Goal: Complete application form

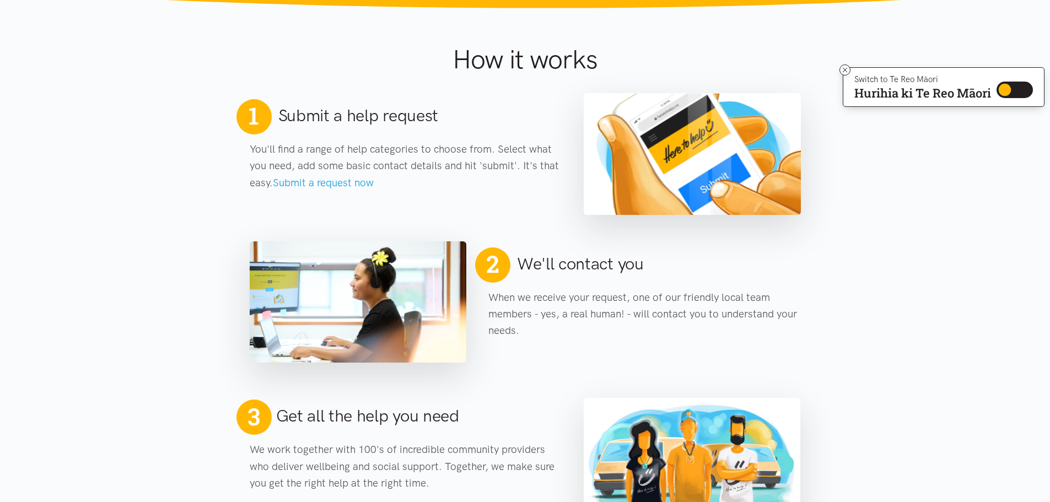
scroll to position [389, 0]
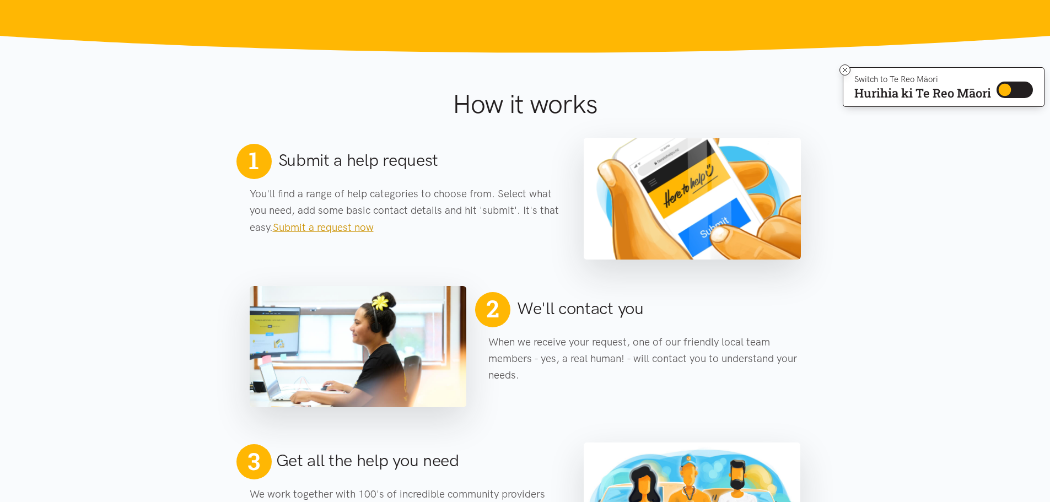
click at [316, 232] on link "Submit a request now" at bounding box center [323, 227] width 101 height 13
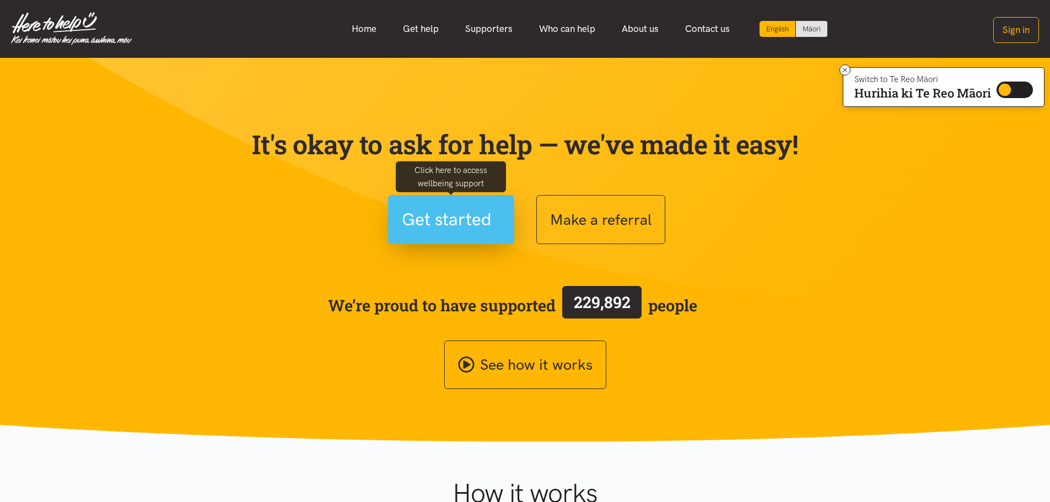
click at [453, 221] on span "Get started" at bounding box center [447, 220] width 90 height 28
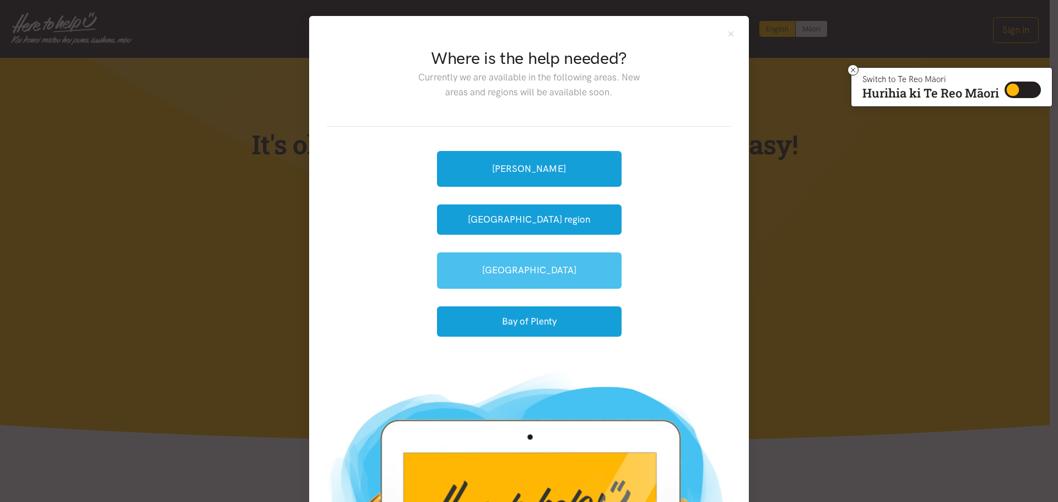
click at [524, 273] on link "[GEOGRAPHIC_DATA]" at bounding box center [529, 270] width 185 height 36
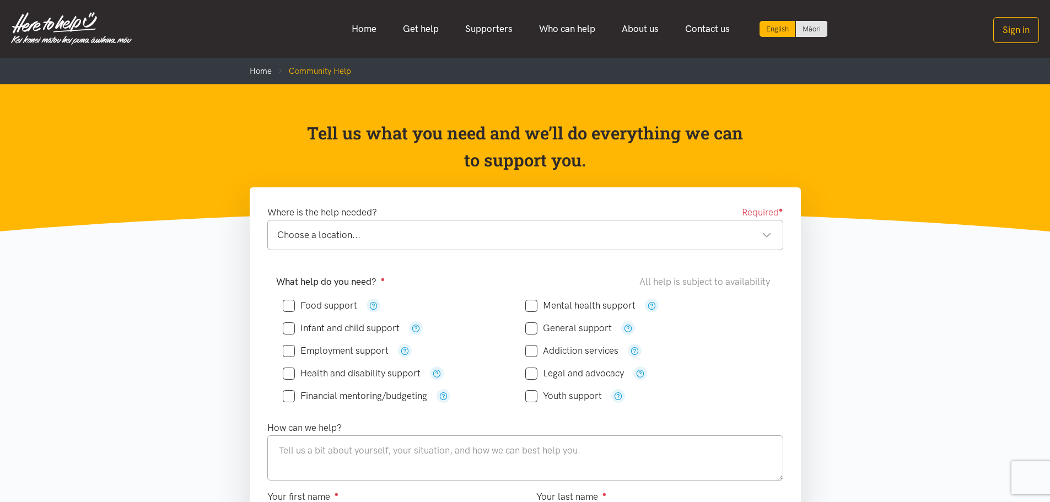
click at [329, 238] on div "Choose a location..." at bounding box center [524, 235] width 494 height 15
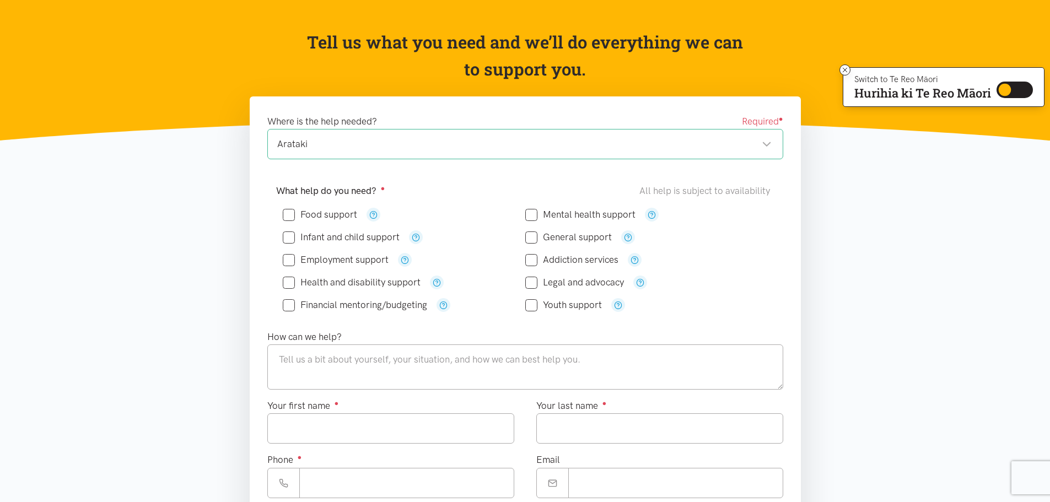
scroll to position [110, 0]
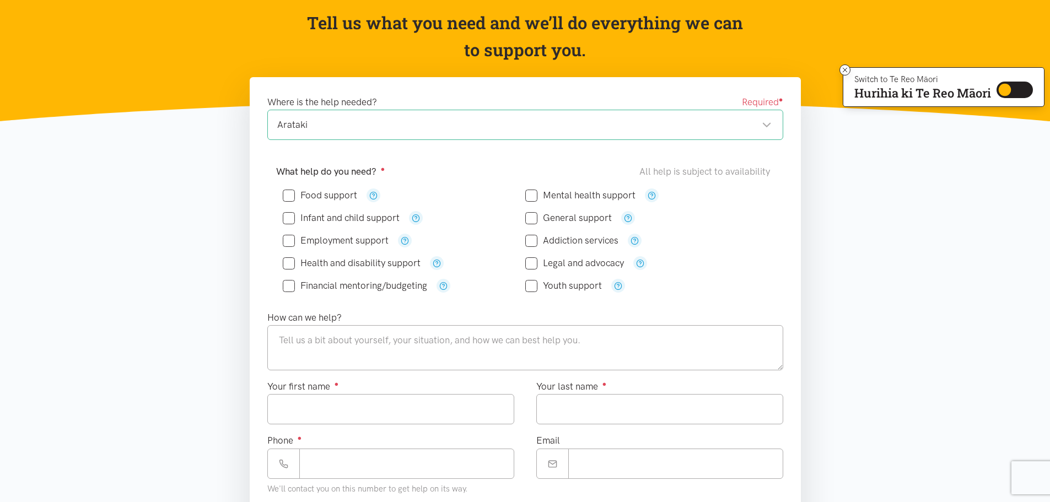
click at [292, 196] on input "Food support" at bounding box center [320, 195] width 74 height 9
checkbox input "true"
click at [285, 221] on input "Infant and child support" at bounding box center [341, 217] width 117 height 9
checkbox input "true"
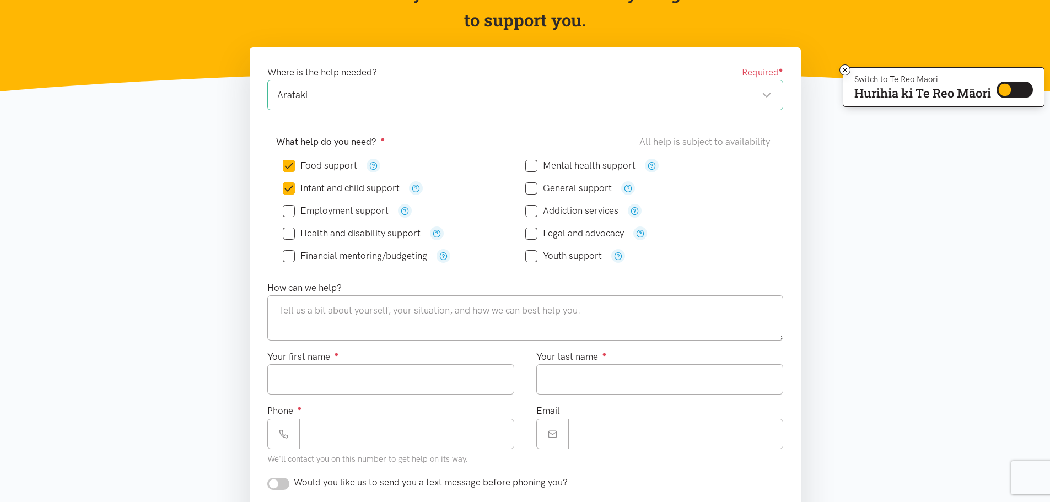
scroll to position [165, 0]
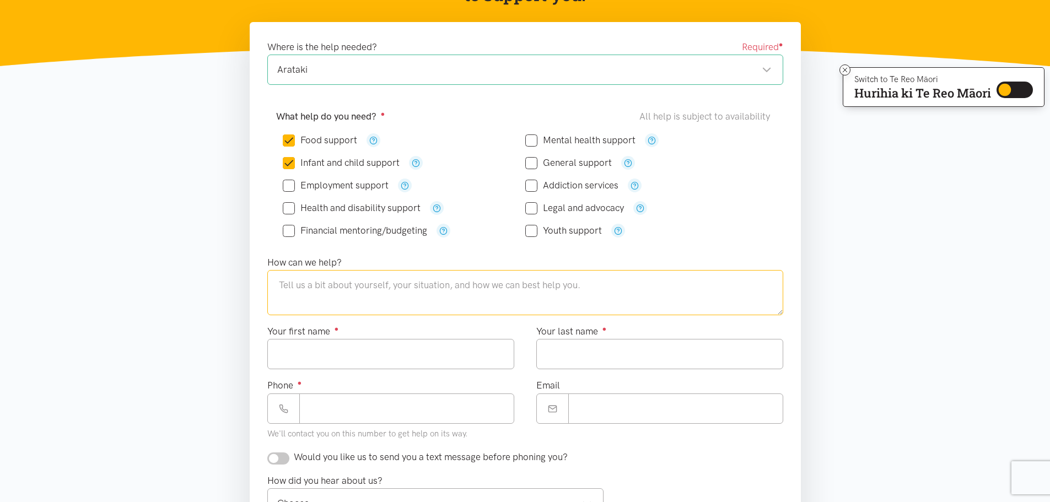
click at [329, 289] on textarea at bounding box center [525, 292] width 516 height 45
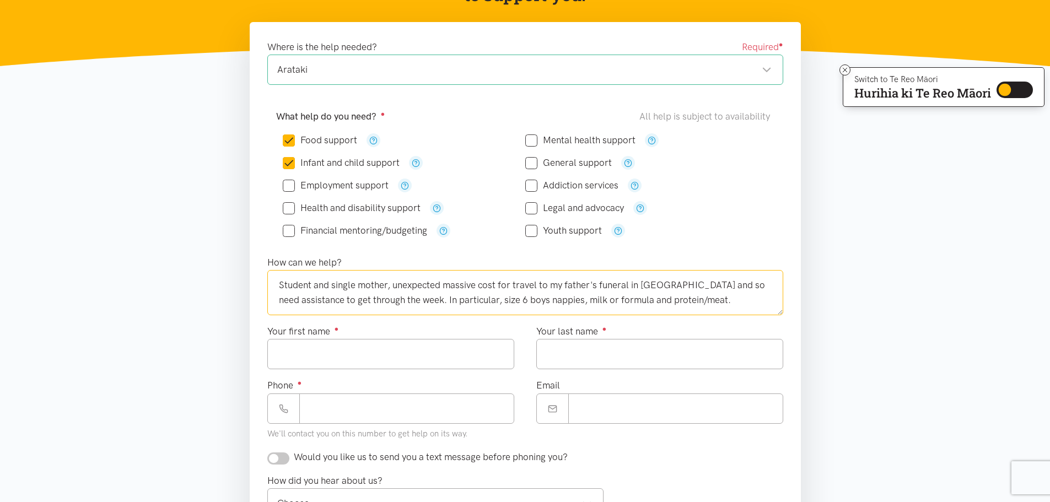
type textarea "Student and single mother, unexpected massive cost for travel to my father's fu…"
click at [321, 357] on input "Your first name ●" at bounding box center [390, 354] width 247 height 30
type input "*****"
type input "**********"
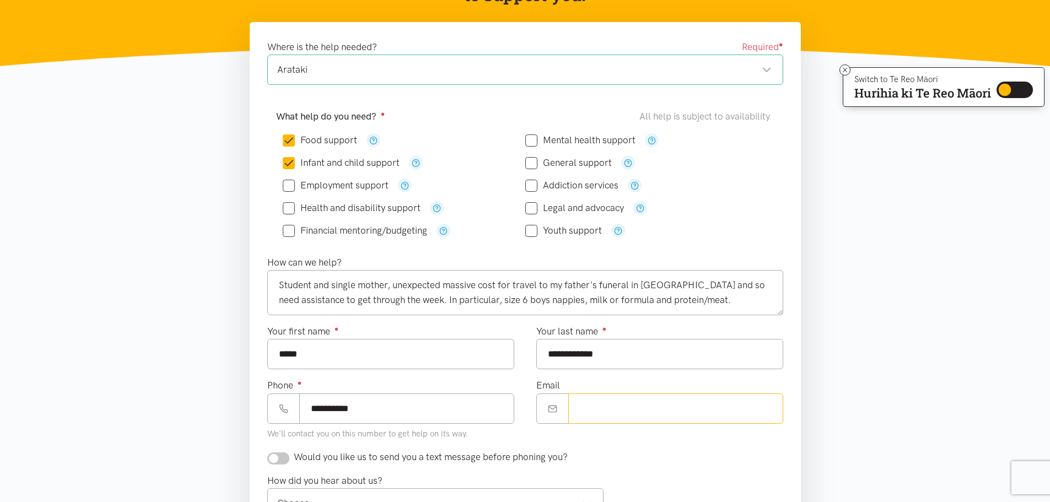
type input "**********"
click at [384, 414] on input "**********" at bounding box center [406, 409] width 215 height 30
type input "**********"
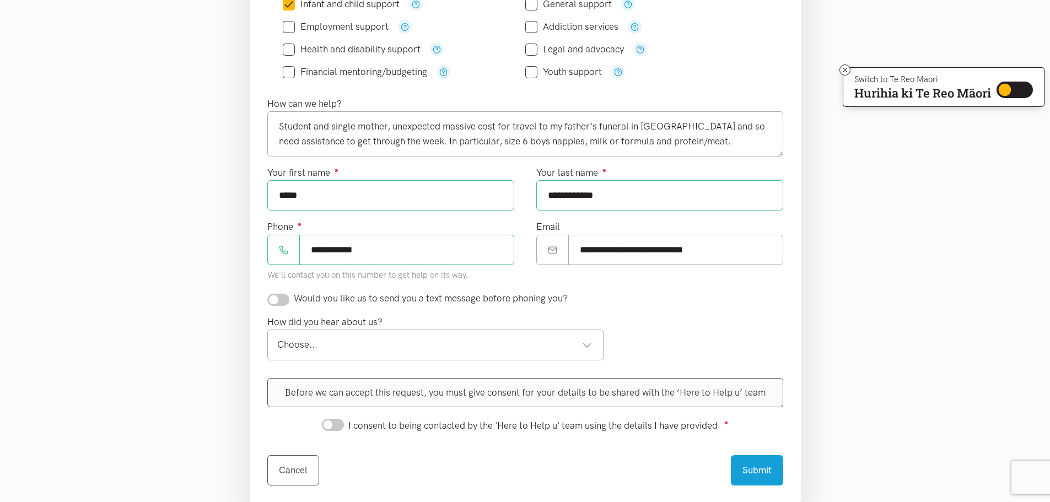
scroll to position [331, 0]
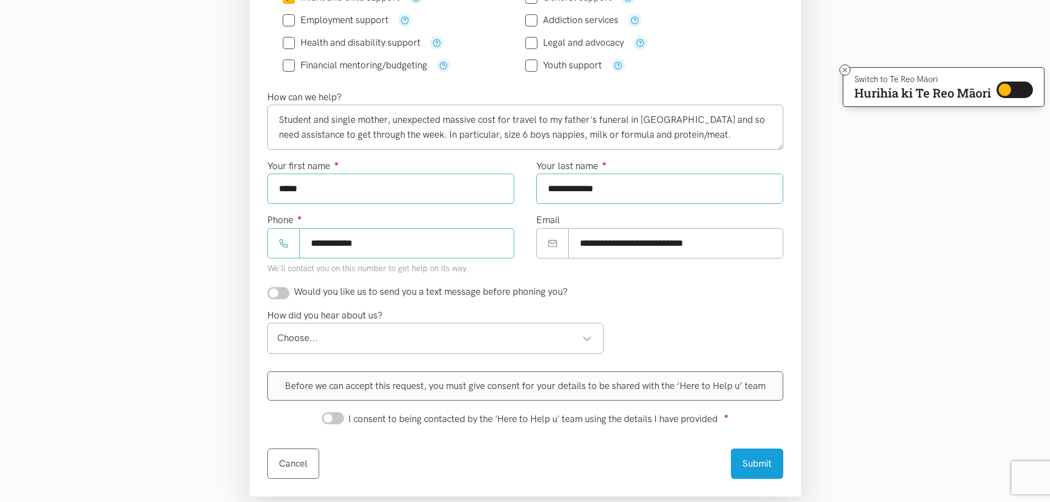
click at [316, 337] on div "Choose..." at bounding box center [434, 338] width 315 height 15
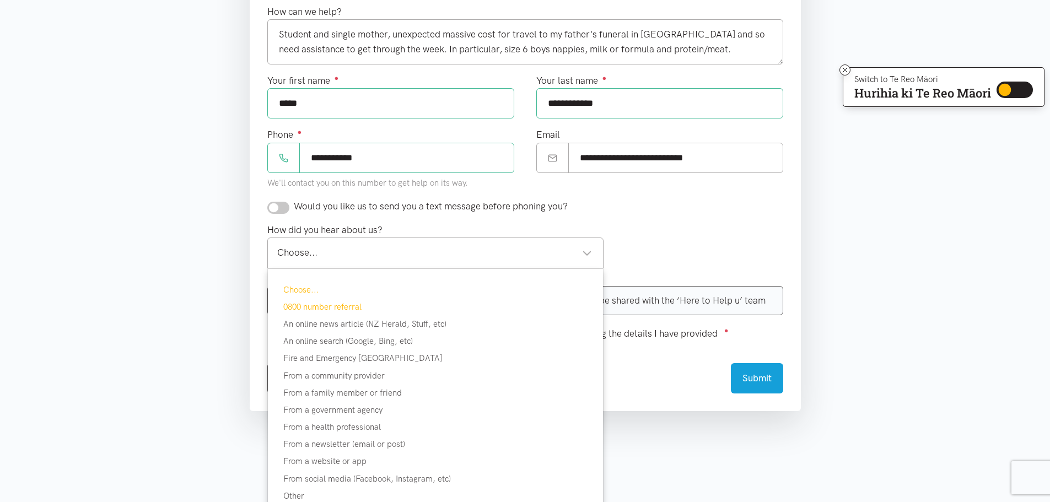
scroll to position [441, 0]
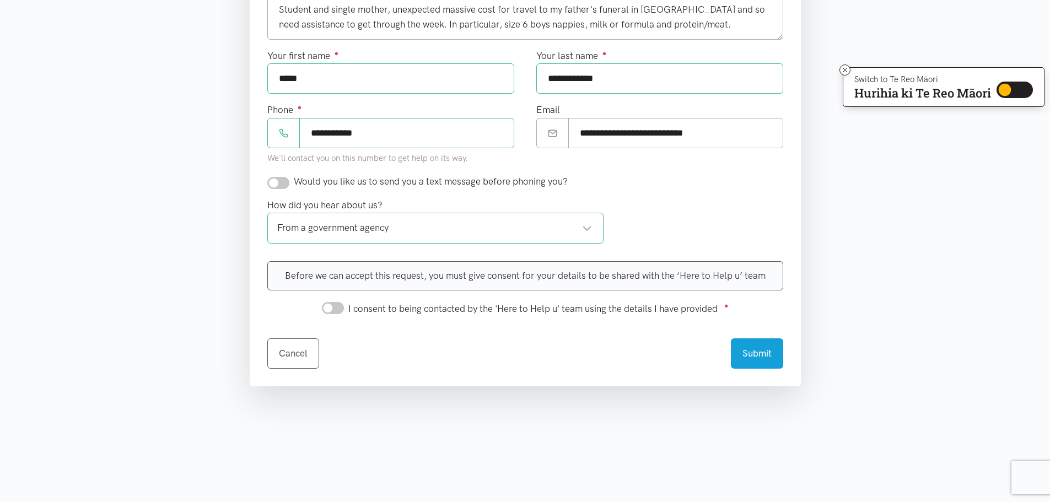
click at [326, 311] on input "I consent to being contacted by the 'Here to Help u' team using the details I h…" at bounding box center [333, 308] width 22 height 12
checkbox input "true"
click at [758, 352] on button "Submit" at bounding box center [757, 352] width 52 height 30
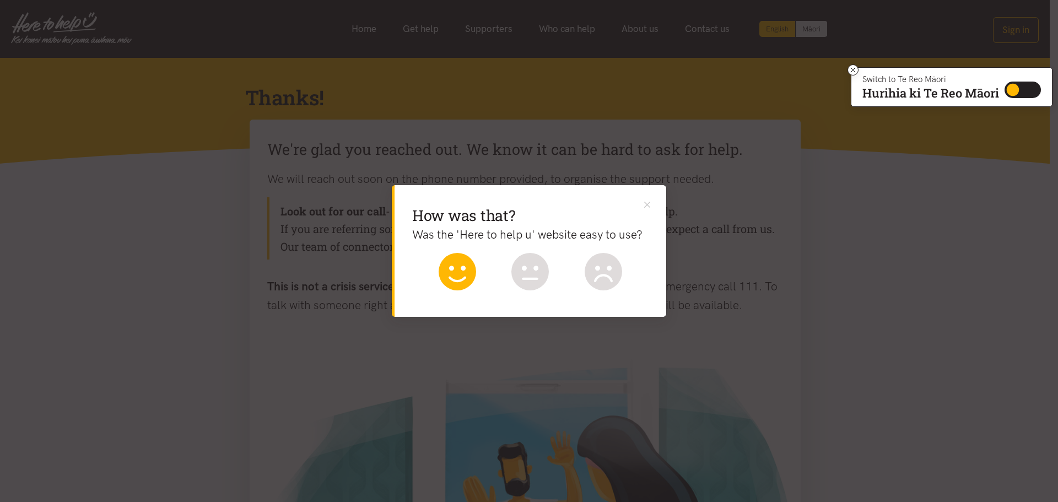
click at [460, 278] on icon at bounding box center [457, 271] width 37 height 37
